Goal: Task Accomplishment & Management: Manage account settings

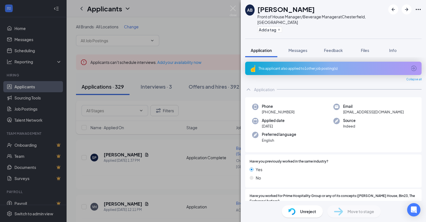
click at [200, 23] on div "AB [PERSON_NAME] Front of House Manager/Beverage Manager at [GEOGRAPHIC_DATA], …" at bounding box center [213, 111] width 426 height 222
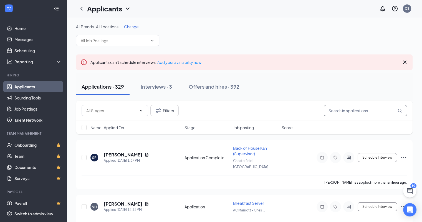
click at [357, 107] on input "text" at bounding box center [365, 110] width 83 height 11
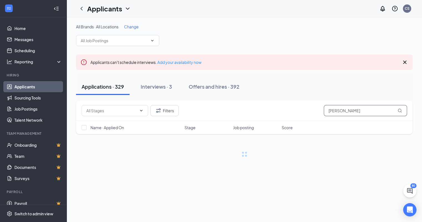
type input "[PERSON_NAME]"
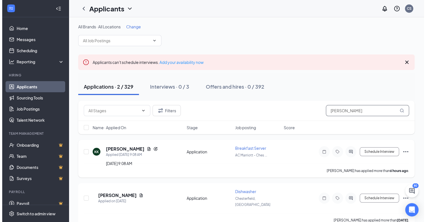
scroll to position [4, 0]
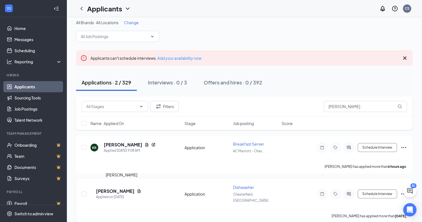
click at [128, 188] on h5 "[PERSON_NAME]" at bounding box center [115, 191] width 39 height 6
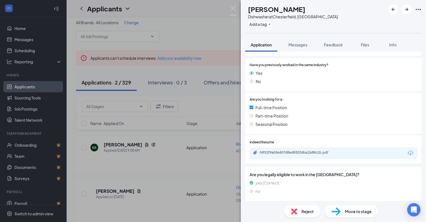
scroll to position [92, 0]
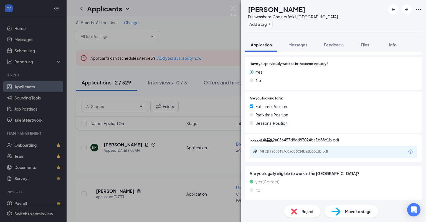
click at [312, 151] on div "f4f52f9a056457d8ad83024ba1b88c1b.pdf" at bounding box center [299, 151] width 78 height 4
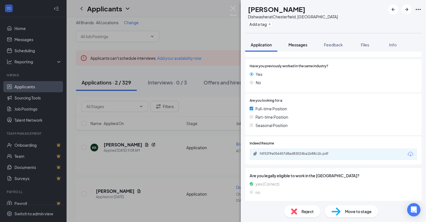
click at [300, 45] on span "Messages" at bounding box center [298, 44] width 19 height 5
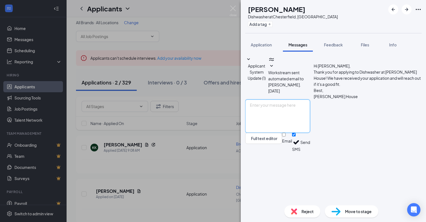
click at [297, 133] on textarea at bounding box center [277, 115] width 65 height 33
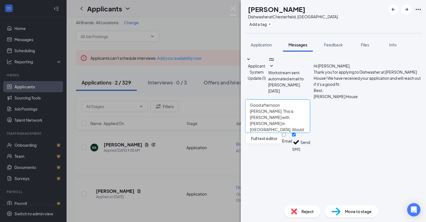
type textarea "Good afternoon [PERSON_NAME]. This is [PERSON_NAME] with [PERSON_NAME] in [GEOG…"
click at [286, 136] on input "Email" at bounding box center [284, 135] width 4 height 4
checkbox input "true"
click at [310, 153] on button "Send" at bounding box center [305, 143] width 10 height 21
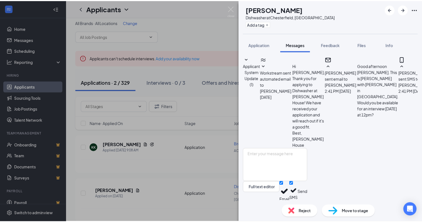
scroll to position [50, 0]
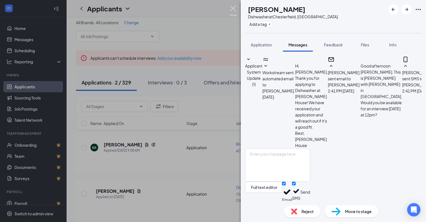
click at [232, 9] on img at bounding box center [233, 11] width 7 height 11
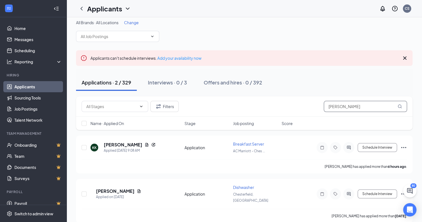
click at [369, 107] on input "[PERSON_NAME]" at bounding box center [365, 106] width 83 height 11
type input "k"
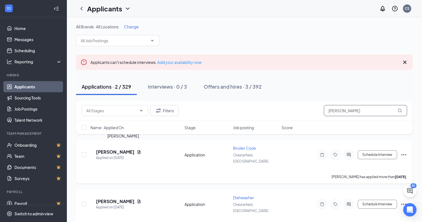
type input "[PERSON_NAME]"
click at [126, 149] on h5 "[PERSON_NAME]" at bounding box center [115, 152] width 39 height 6
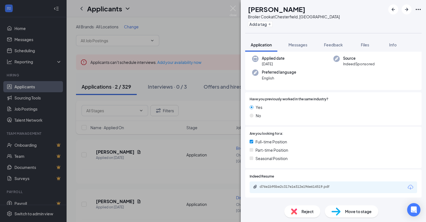
scroll to position [76, 0]
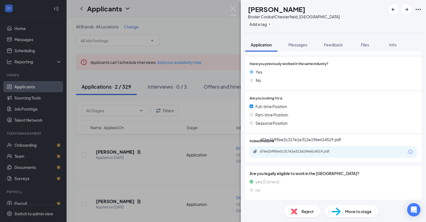
click at [310, 150] on div "d76e1b95be2c317e1e312e196e614519.pdf" at bounding box center [299, 151] width 78 height 4
